Goal: Task Accomplishment & Management: Manage account settings

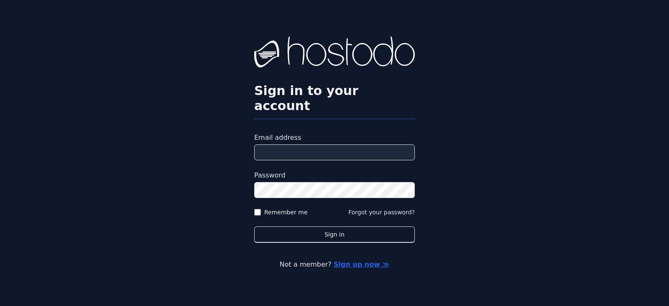
type input "**********"
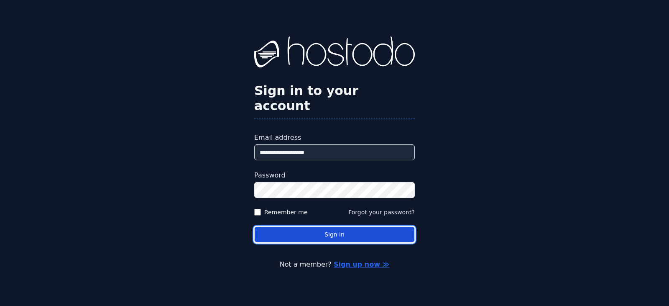
click at [336, 228] on button "Sign in" at bounding box center [334, 234] width 161 height 16
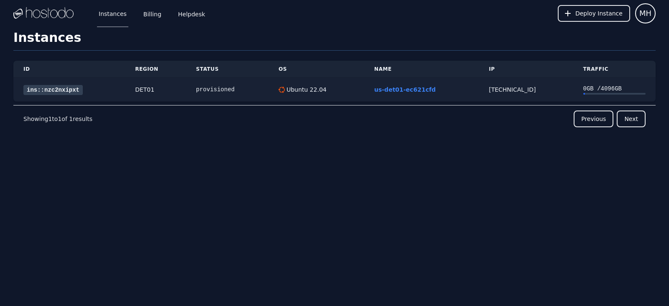
click at [51, 92] on link "ins::nzc2nxipxt" at bounding box center [52, 90] width 59 height 10
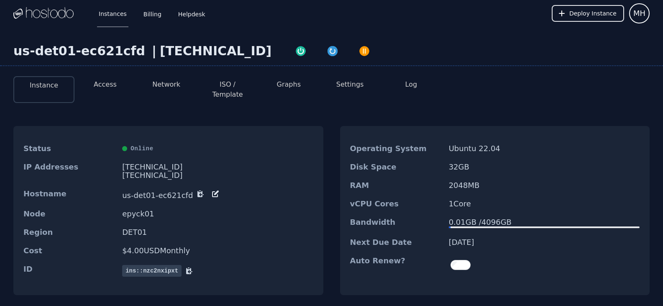
click at [107, 87] on button "Access" at bounding box center [105, 84] width 23 height 10
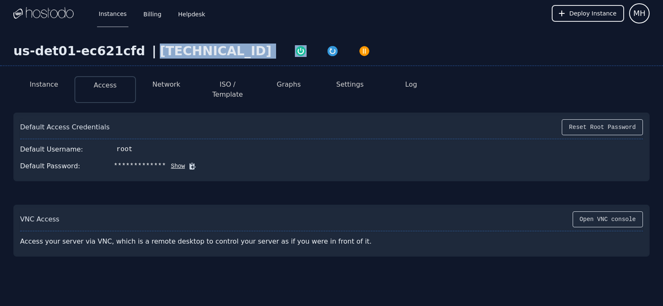
drag, startPoint x: 207, startPoint y: 51, endPoint x: 134, endPoint y: 61, distance: 73.4
click at [134, 61] on div "us-det01-ec621cfd | [TECHNICAL_ID]" at bounding box center [331, 55] width 663 height 23
copy div "[TECHNICAL_ID]"
click at [167, 162] on button "Show" at bounding box center [175, 166] width 19 height 8
click at [200, 162] on icon at bounding box center [204, 166] width 8 height 8
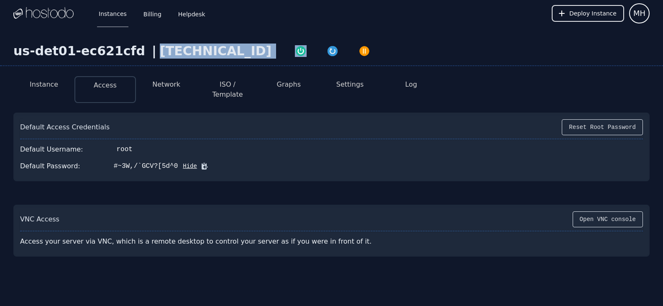
click at [200, 162] on icon at bounding box center [204, 166] width 8 height 8
click at [197, 162] on button at bounding box center [203, 166] width 12 height 8
click at [200, 162] on icon at bounding box center [204, 166] width 8 height 8
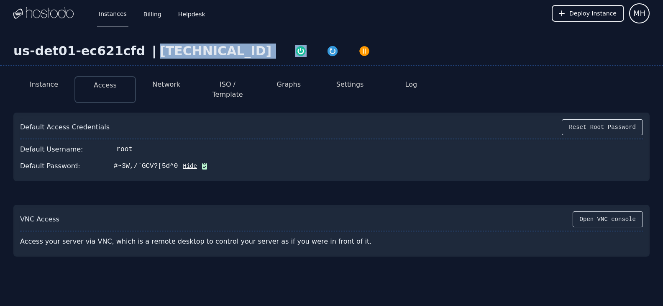
click at [200, 162] on icon at bounding box center [204, 166] width 8 height 8
